Goal: Transaction & Acquisition: Purchase product/service

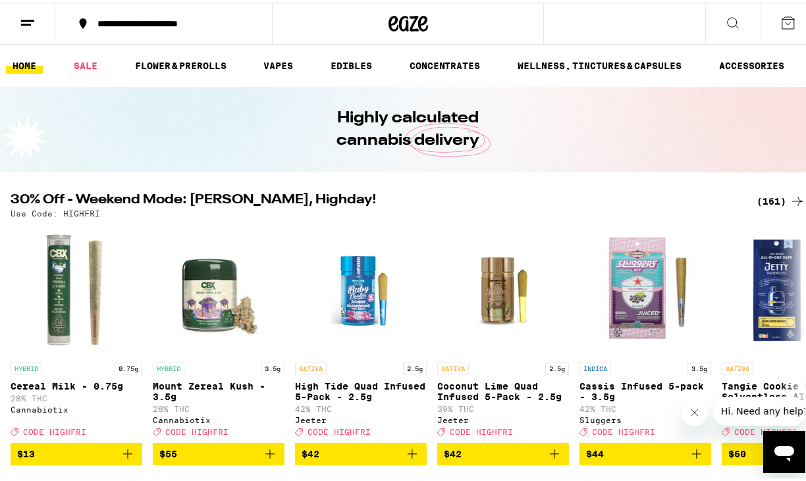
click at [774, 199] on div "(161)" at bounding box center [780, 199] width 49 height 16
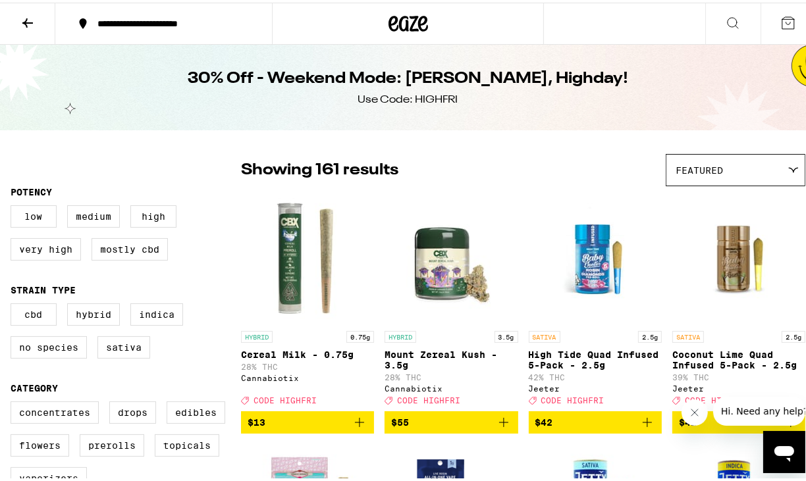
click at [727, 170] on div "Featured" at bounding box center [735, 167] width 138 height 31
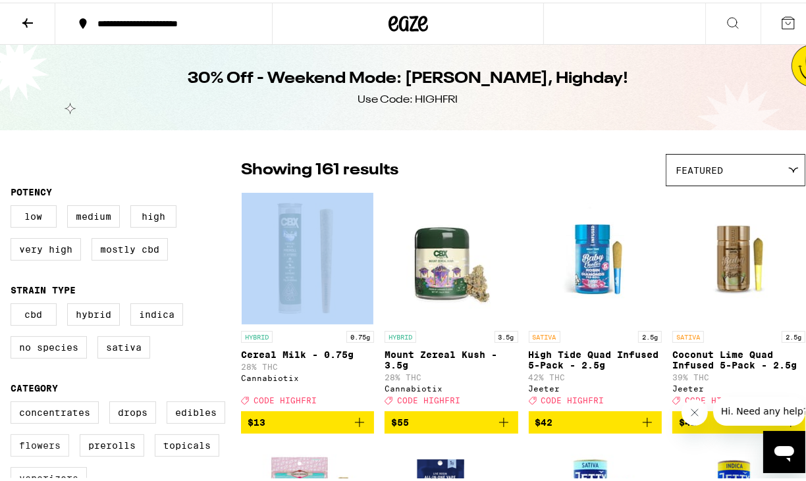
click at [50, 452] on label "Flowers" at bounding box center [40, 443] width 59 height 22
click at [14, 402] on input "Flowers" at bounding box center [13, 401] width 1 height 1
checkbox input "true"
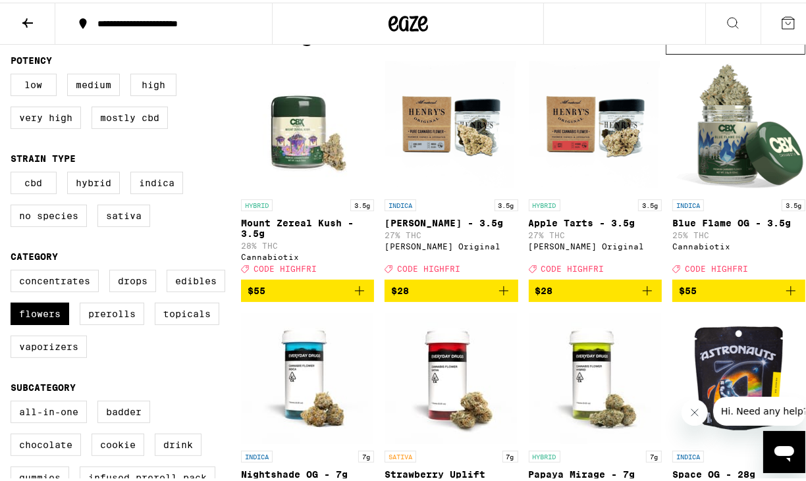
scroll to position [66, 0]
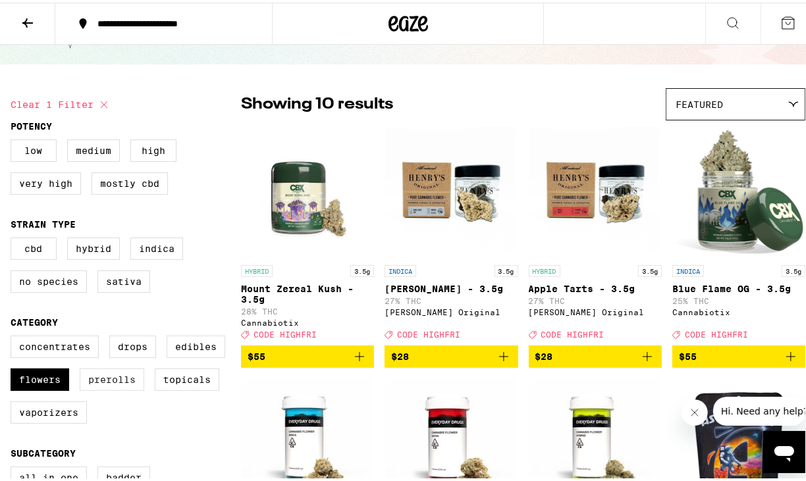
click at [107, 388] on label "Prerolls" at bounding box center [112, 377] width 65 height 22
click at [14, 336] on input "Prerolls" at bounding box center [13, 335] width 1 height 1
checkbox input "true"
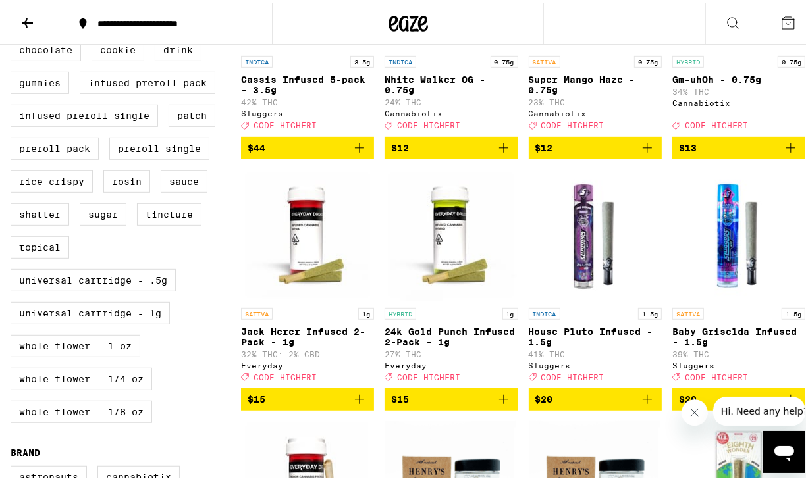
scroll to position [395, 0]
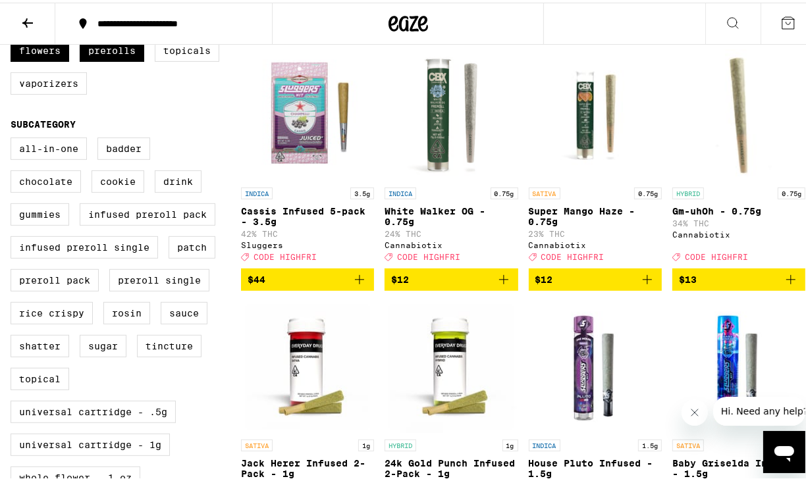
click at [740, 150] on img "Open page for Gm-uhOh - 0.75g from Cannabiotix" at bounding box center [738, 113] width 132 height 132
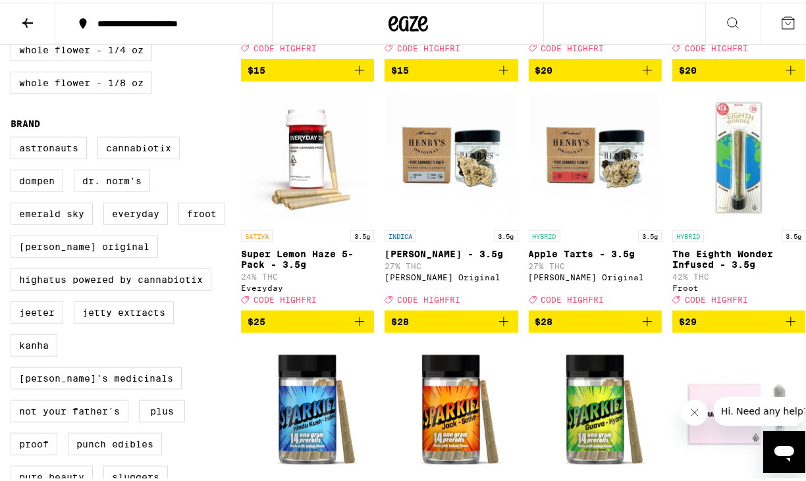
scroll to position [593, 0]
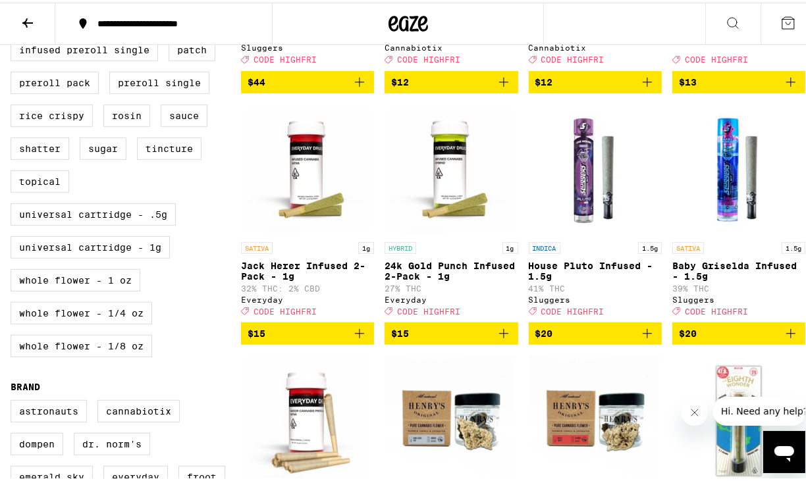
click at [581, 189] on img "Open page for House Pluto Infused - 1.5g from Sluggers" at bounding box center [595, 167] width 132 height 132
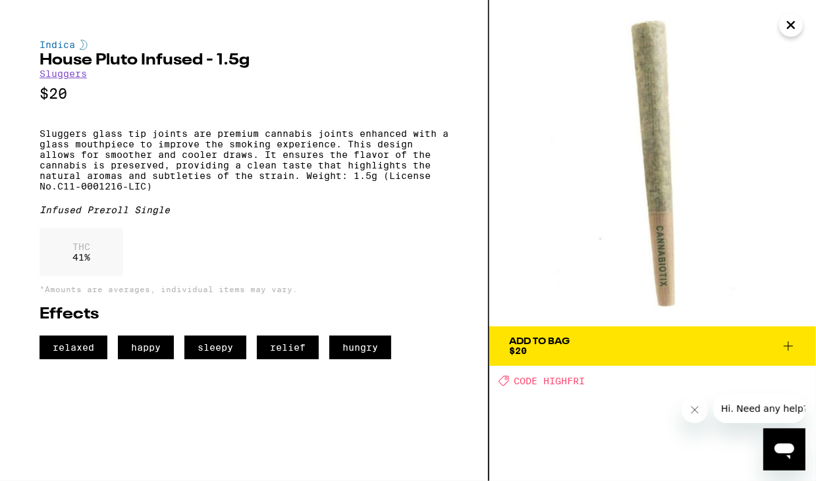
click at [793, 22] on icon "Close" at bounding box center [790, 25] width 7 height 7
